Goal: Task Accomplishment & Management: Complete application form

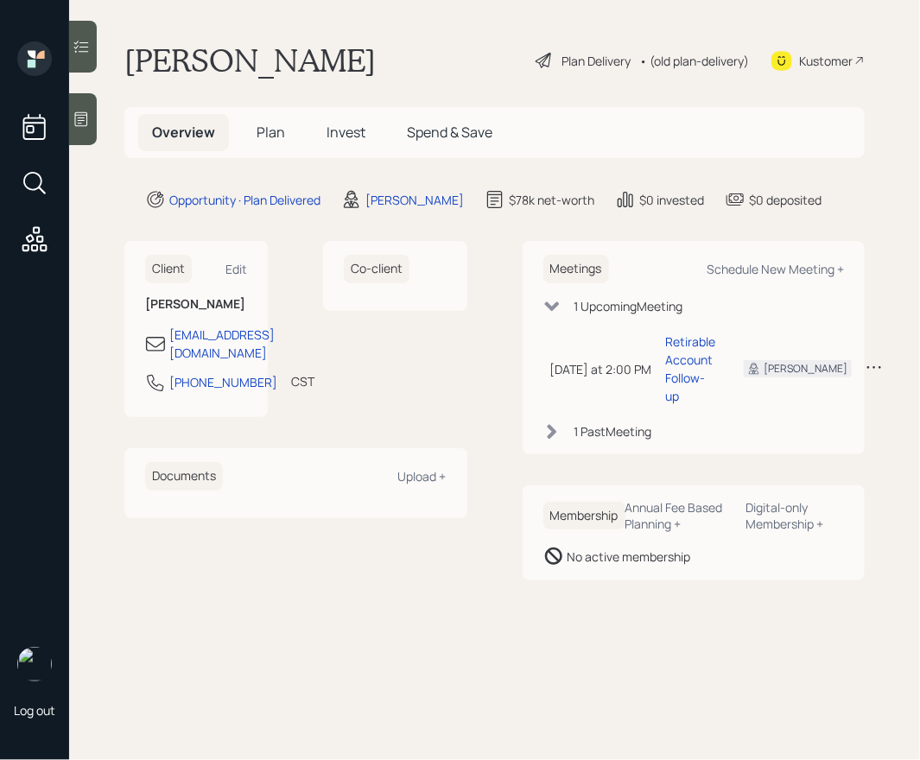
click at [261, 130] on span "Plan" at bounding box center [271, 132] width 29 height 19
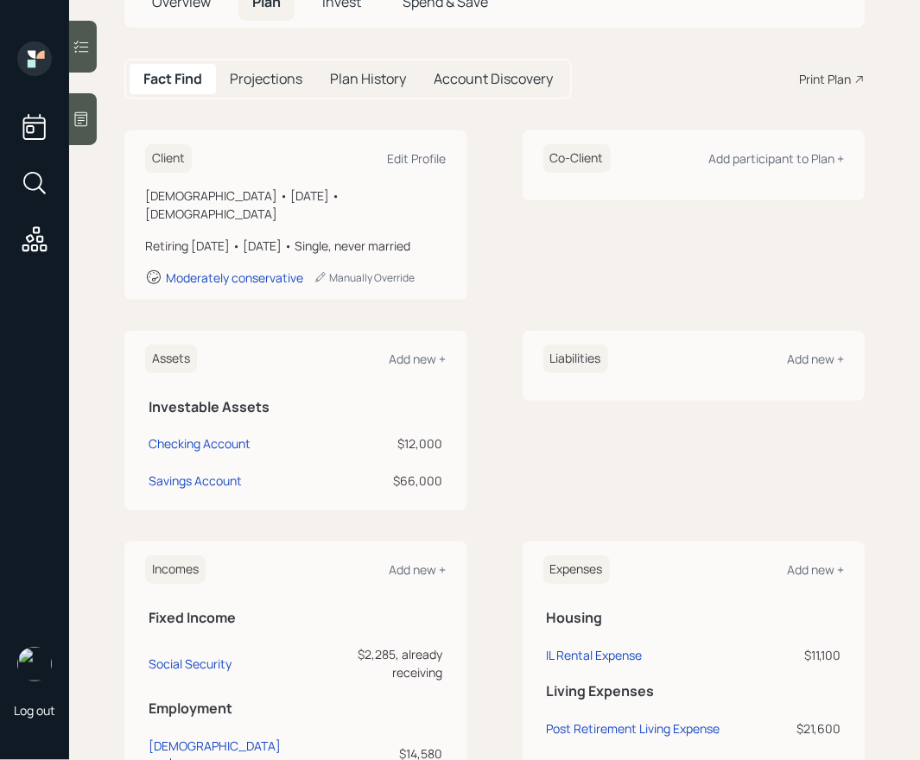
scroll to position [130, 0]
drag, startPoint x: 467, startPoint y: 484, endPoint x: 215, endPoint y: 377, distance: 273.7
click at [215, 378] on div "Assets Add new + Investable Assets Checking Account $12,000 Savings Account $66…" at bounding box center [494, 422] width 740 height 180
click at [341, 415] on th "Investable Assets" at bounding box center [295, 405] width 301 height 35
drag, startPoint x: 445, startPoint y: 481, endPoint x: 257, endPoint y: 400, distance: 204.3
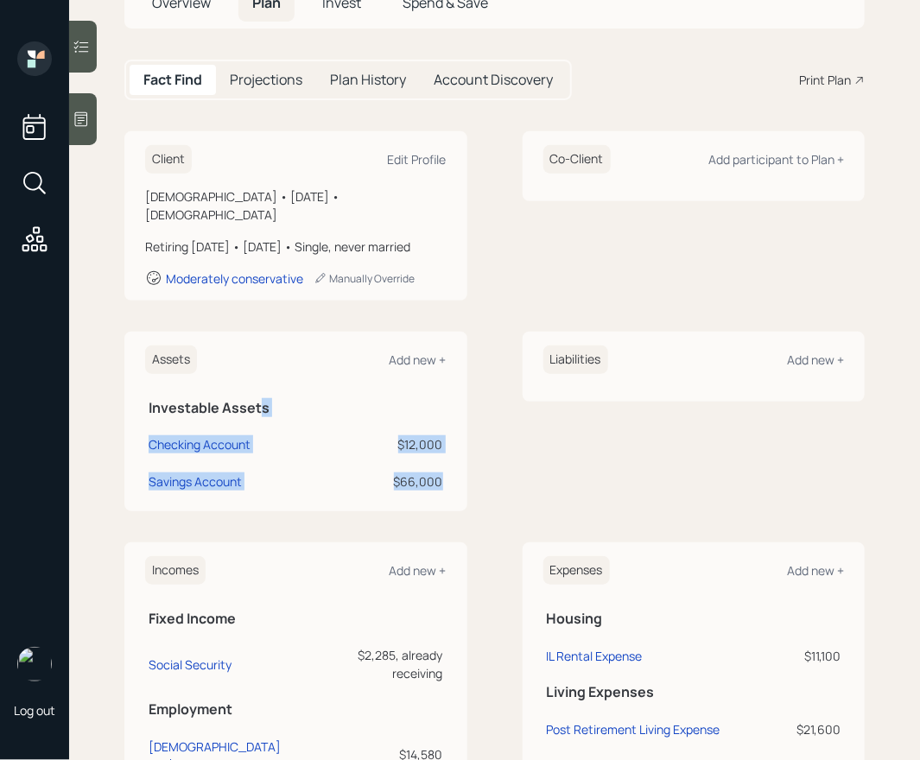
click at [259, 401] on table "Investable Assets Checking Account $12,000 Savings Account $66,000" at bounding box center [295, 443] width 301 height 110
click at [257, 400] on h5 "Investable Assets" at bounding box center [296, 408] width 295 height 16
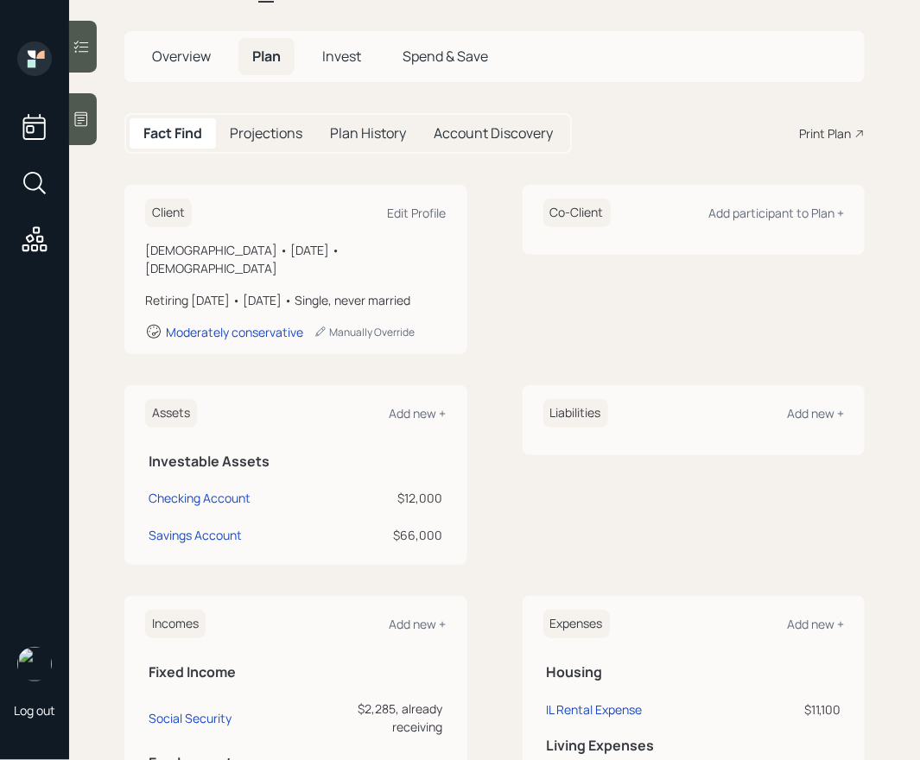
scroll to position [9, 0]
